Goal: Information Seeking & Learning: Learn about a topic

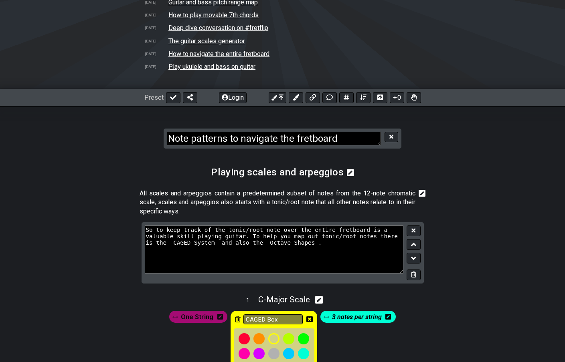
scroll to position [21, 0]
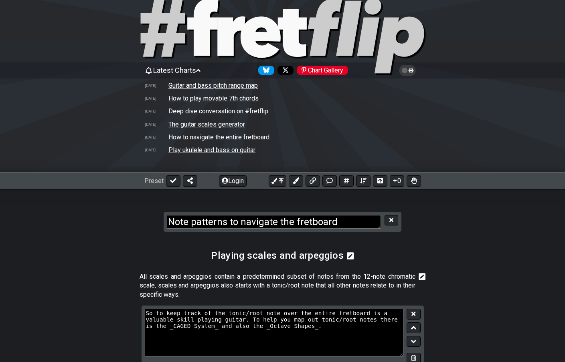
click at [210, 115] on td "Deep dive conversation on #fretflip" at bounding box center [218, 111] width 101 height 8
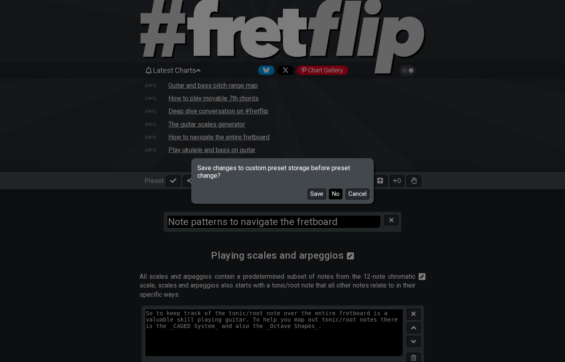
click at [340, 194] on button "No" at bounding box center [336, 194] width 14 height 11
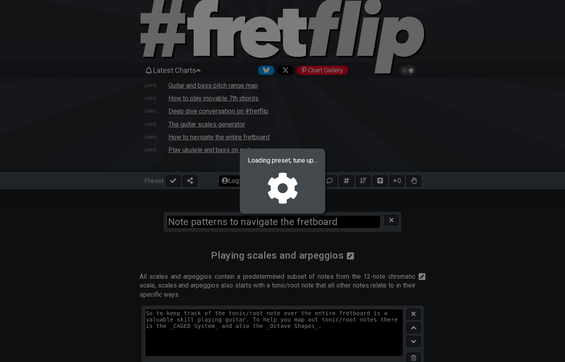
select select "C"
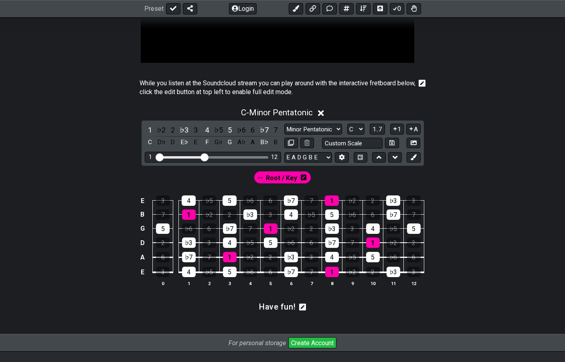
scroll to position [191, 0]
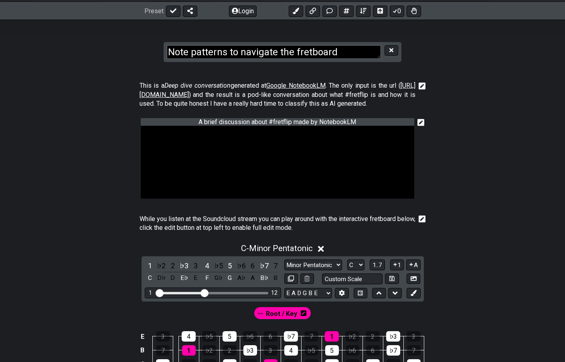
click at [51, 63] on section "Deep dive conversation on #fretflip" at bounding box center [282, 44] width 565 height 49
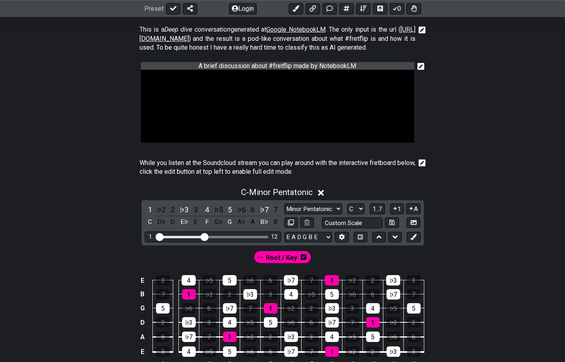
scroll to position [291, 0]
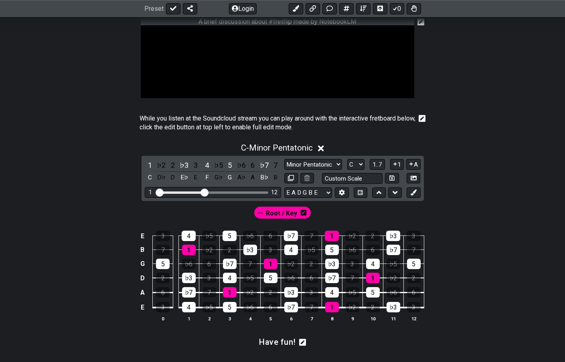
click at [97, 63] on section "A brief discussion about #fretflip made by NotebookLM" at bounding box center [282, 62] width 565 height 97
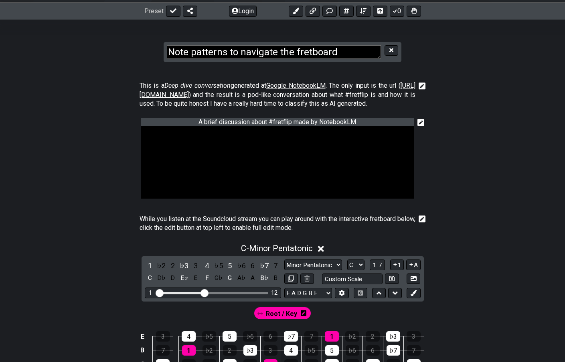
scroll to position [148, 0]
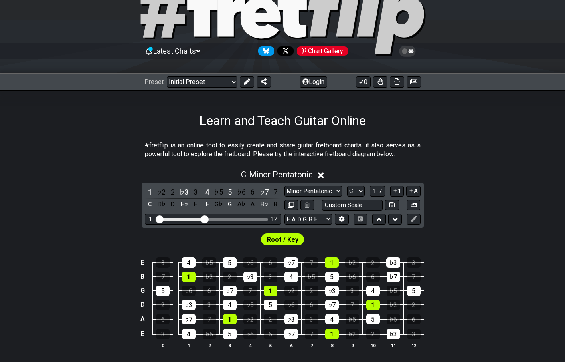
scroll to position [55, 0]
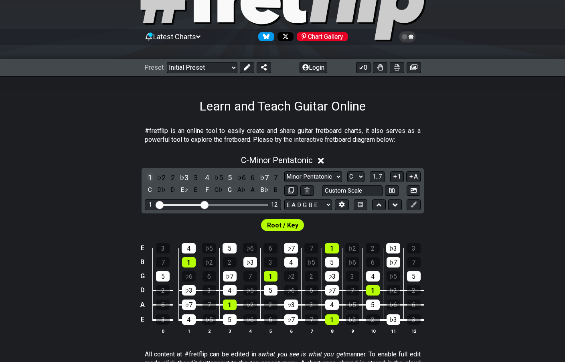
click at [151, 179] on div "1" at bounding box center [150, 177] width 10 height 11
click at [183, 176] on div "♭3" at bounding box center [184, 177] width 10 height 11
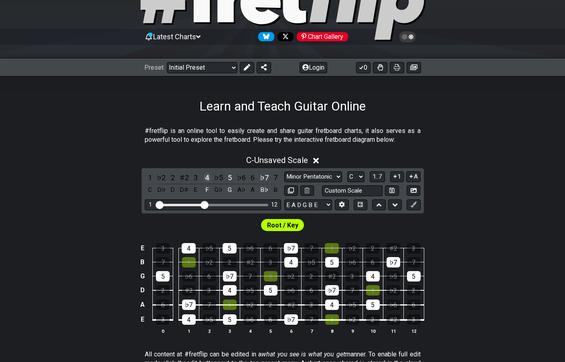
click at [205, 176] on div "4" at bounding box center [207, 177] width 10 height 11
click at [229, 176] on div "5" at bounding box center [229, 177] width 10 height 11
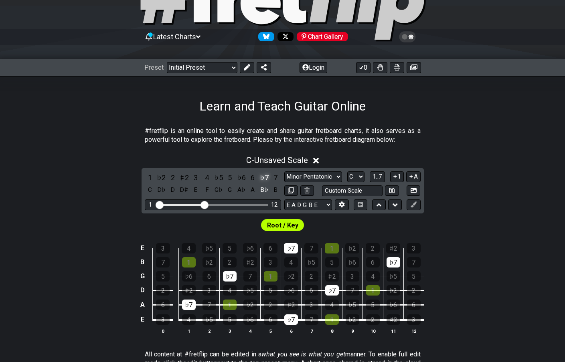
click at [264, 175] on div "♭7" at bounding box center [264, 177] width 10 height 11
click at [152, 178] on div "1" at bounding box center [150, 177] width 10 height 11
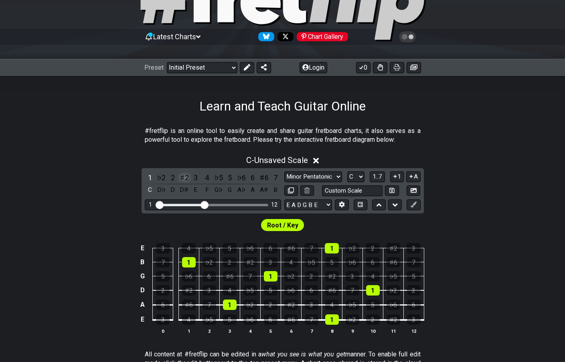
drag, startPoint x: 172, startPoint y: 176, endPoint x: 181, endPoint y: 174, distance: 9.4
click at [173, 176] on div "2" at bounding box center [173, 177] width 10 height 11
click at [196, 175] on div "3" at bounding box center [195, 177] width 10 height 11
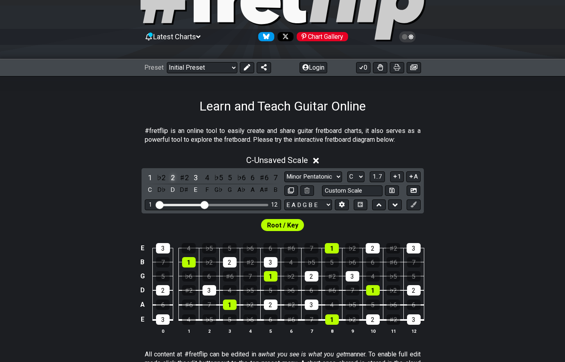
click at [172, 178] on div "2" at bounding box center [173, 177] width 10 height 11
click at [225, 175] on div "5" at bounding box center [229, 177] width 10 height 11
